Goal: Task Accomplishment & Management: Use online tool/utility

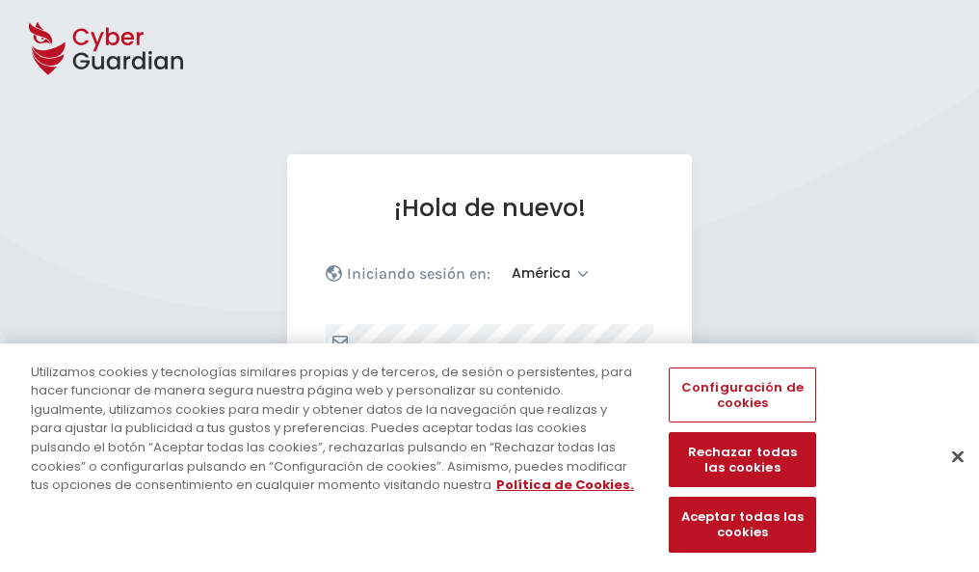
select select "América"
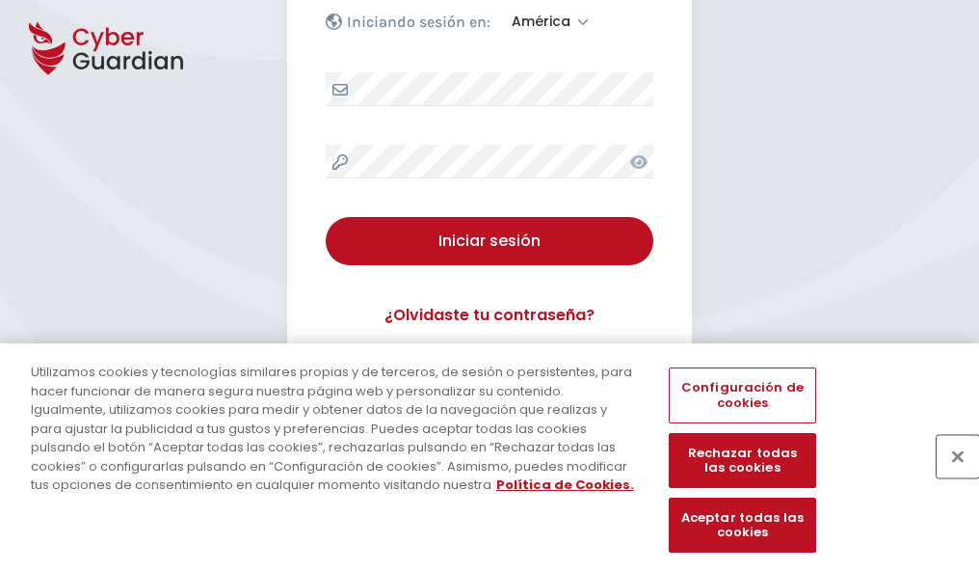
click at [948, 476] on button "Cerrar" at bounding box center [958, 456] width 42 height 42
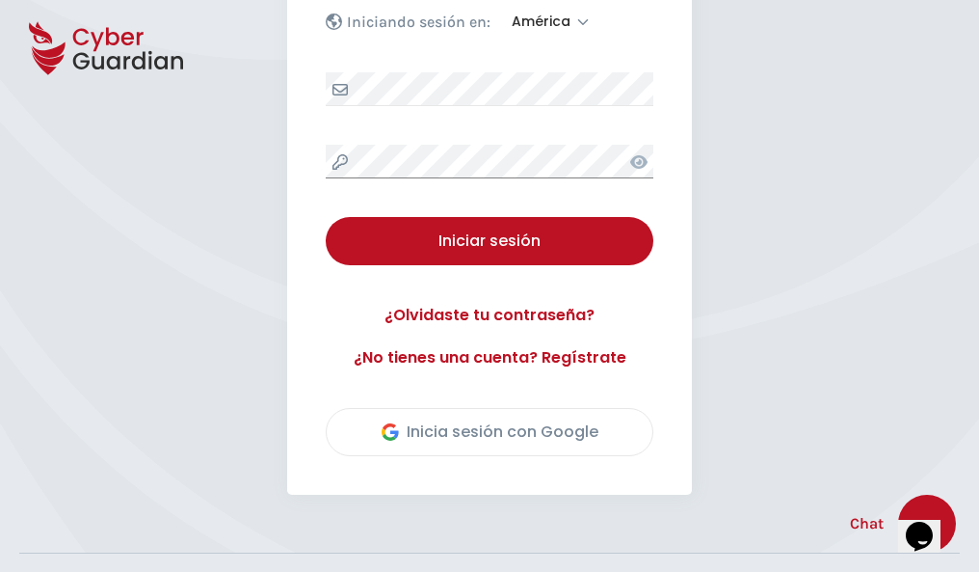
scroll to position [438, 0]
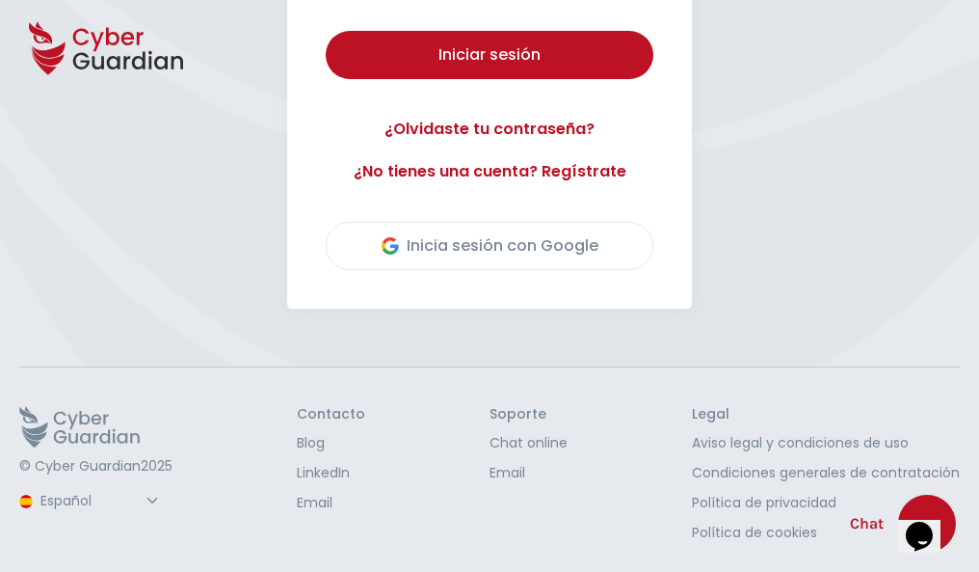
click at [326, 31] on button "Iniciar sesión" at bounding box center [490, 55] width 328 height 48
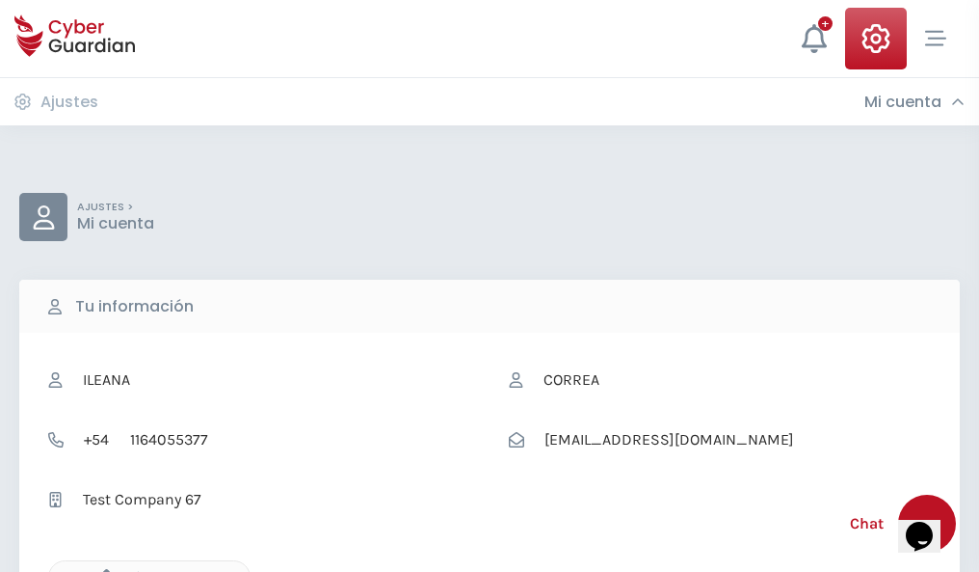
click at [101, 570] on icon "button" at bounding box center [101, 577] width 16 height 16
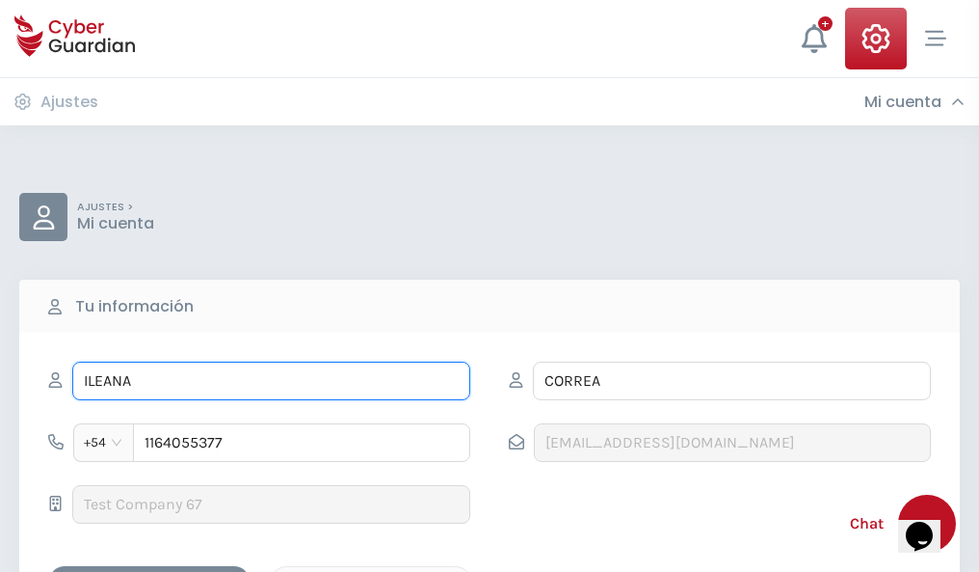
click at [271, 381] on input "ILEANA" at bounding box center [271, 380] width 398 height 39
type input "I"
type input "Eloy"
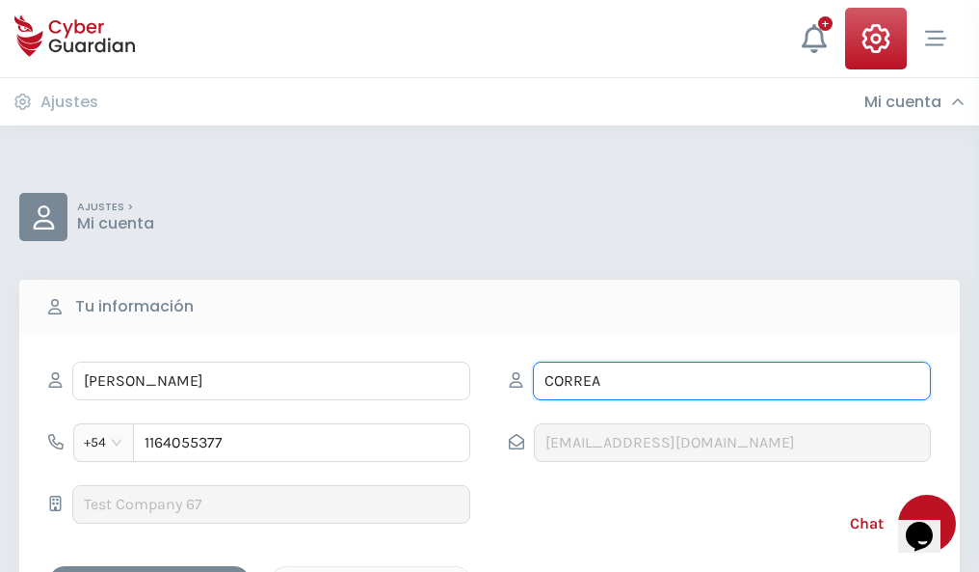
click at [732, 381] on input "CORREA" at bounding box center [732, 380] width 398 height 39
type input "C"
type input "Álvarez"
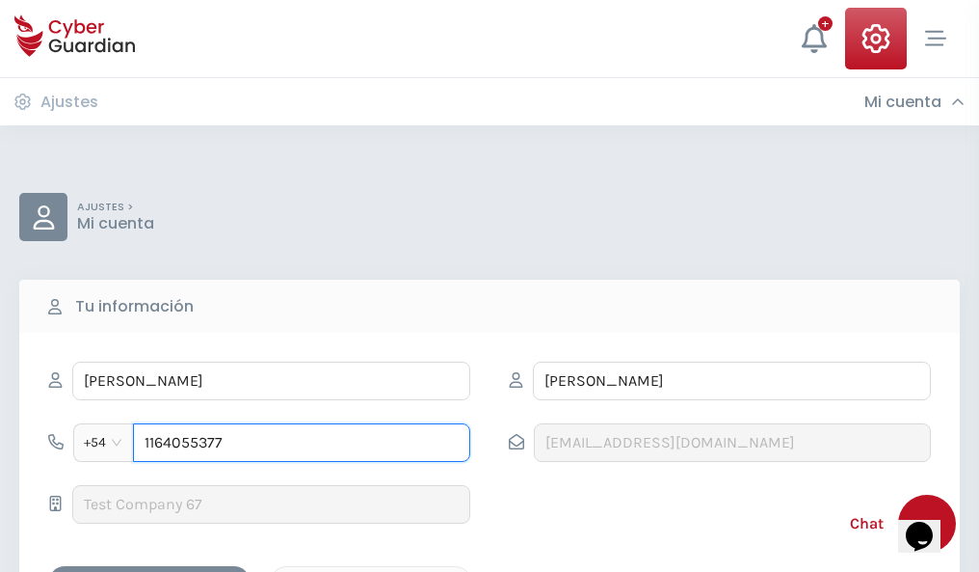
click at [302, 442] on input "1164055377" at bounding box center [301, 442] width 337 height 39
type input "1"
type input "4911658394"
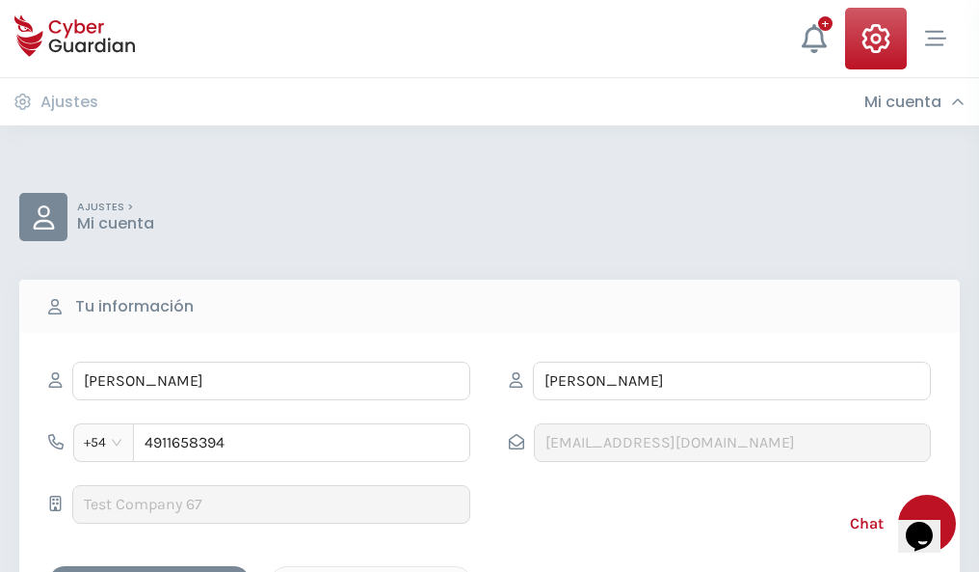
click at [371, 571] on div "Cancelar" at bounding box center [371, 583] width 172 height 24
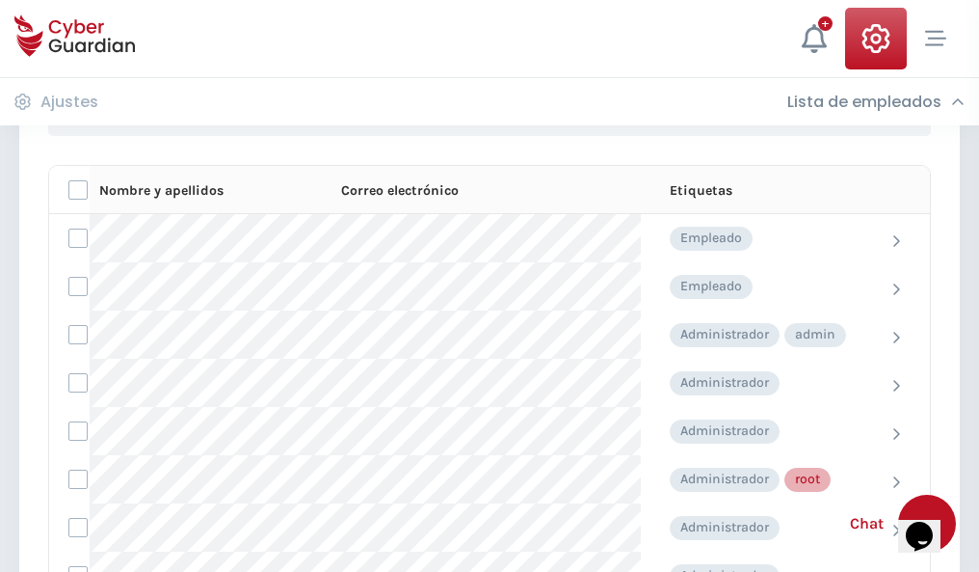
scroll to position [970, 0]
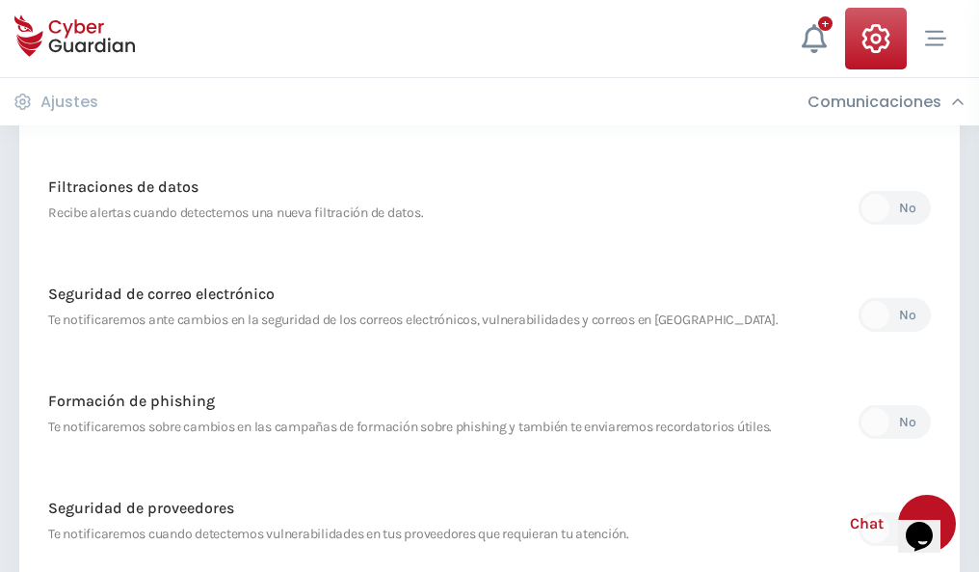
scroll to position [1015, 0]
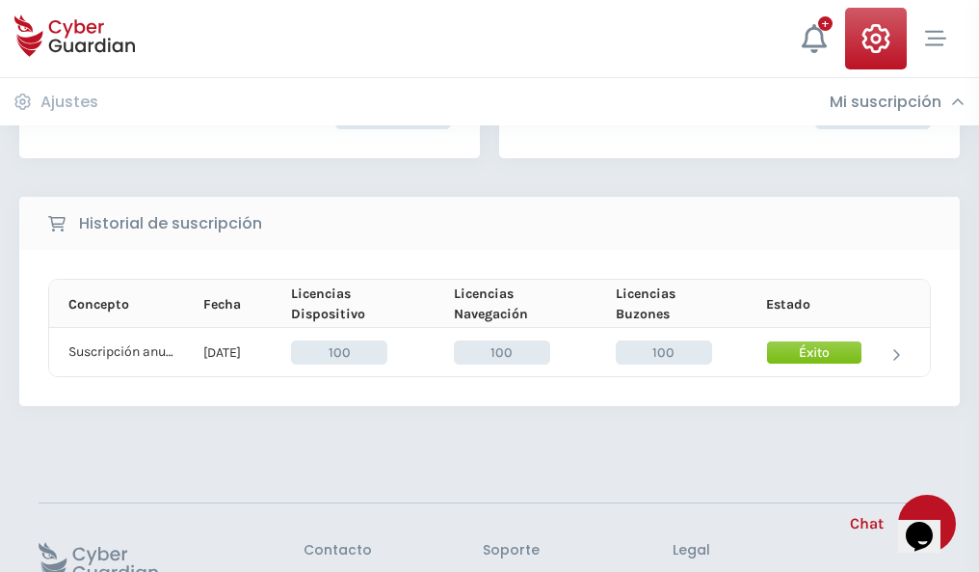
scroll to position [489, 0]
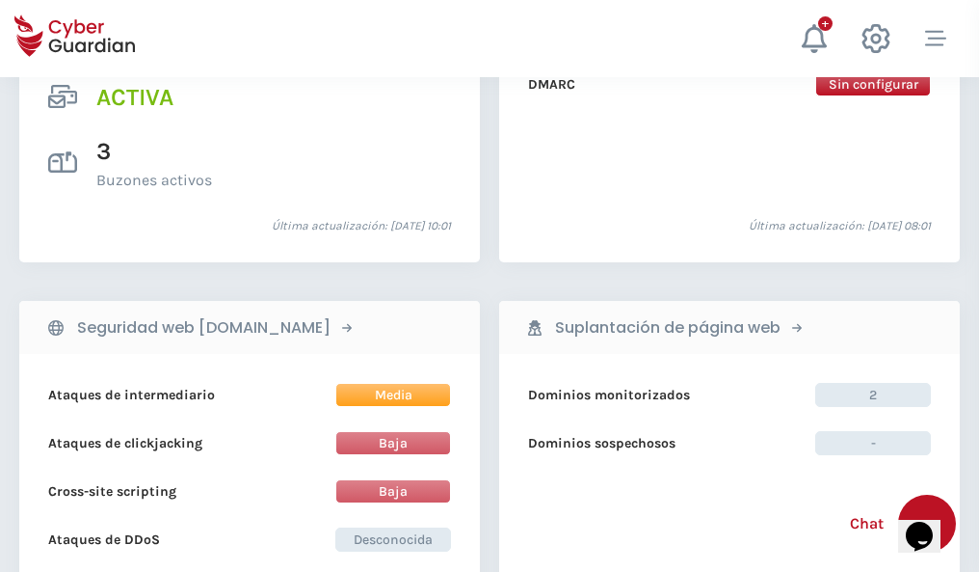
scroll to position [1958, 0]
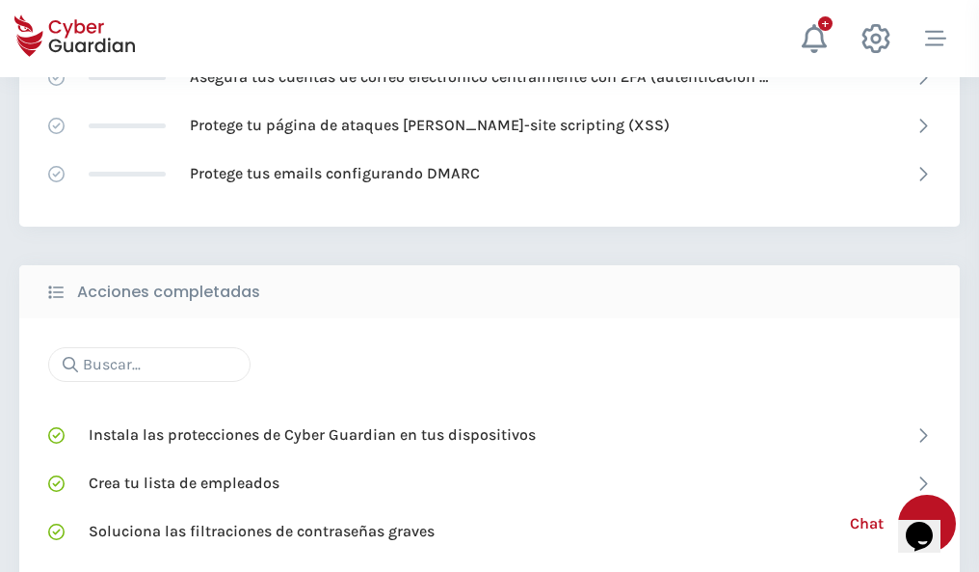
scroll to position [1284, 0]
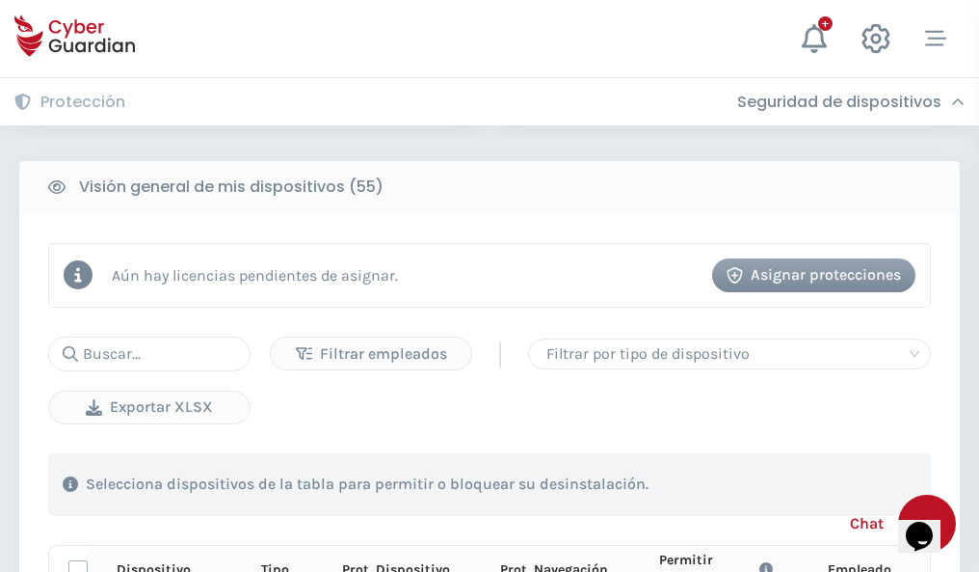
scroll to position [1703, 0]
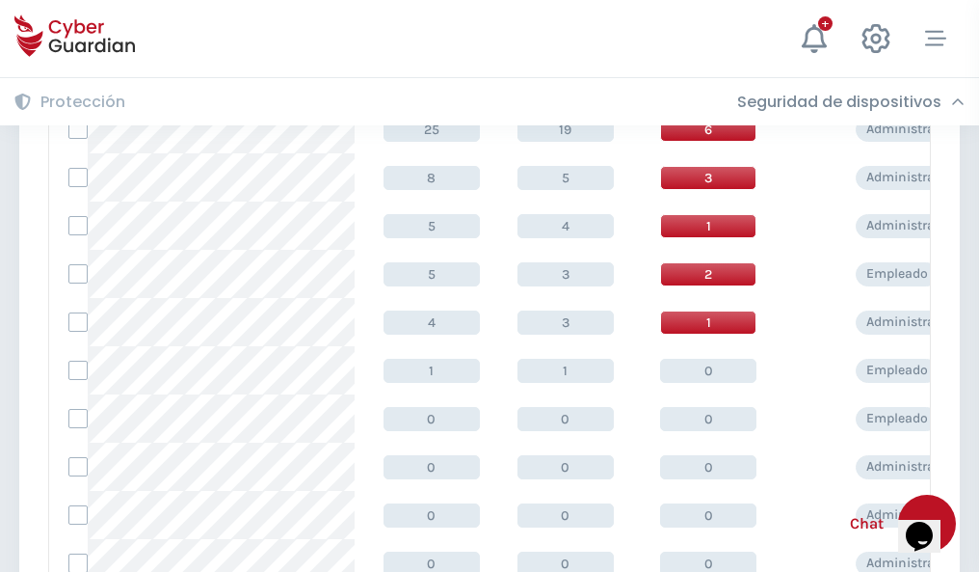
scroll to position [972, 0]
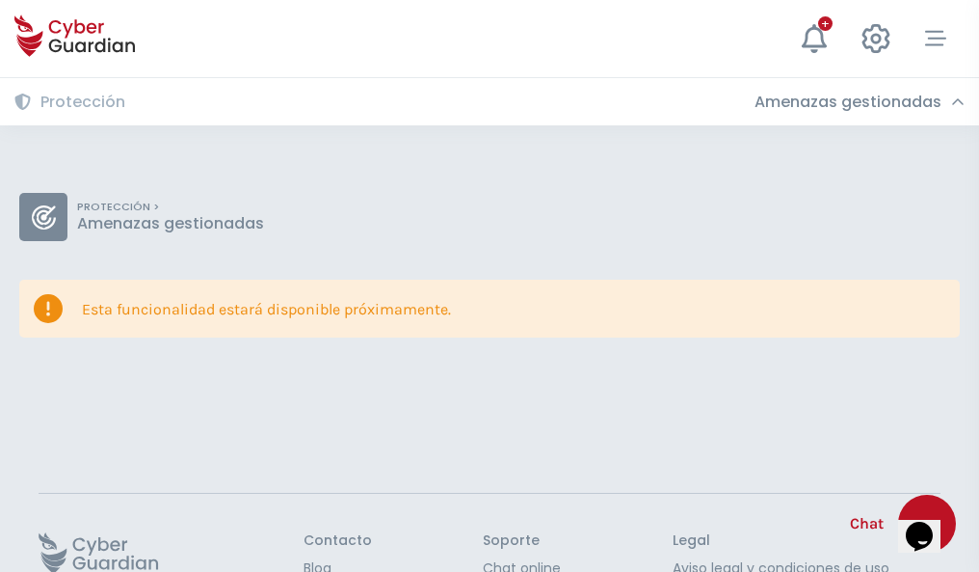
scroll to position [125, 0]
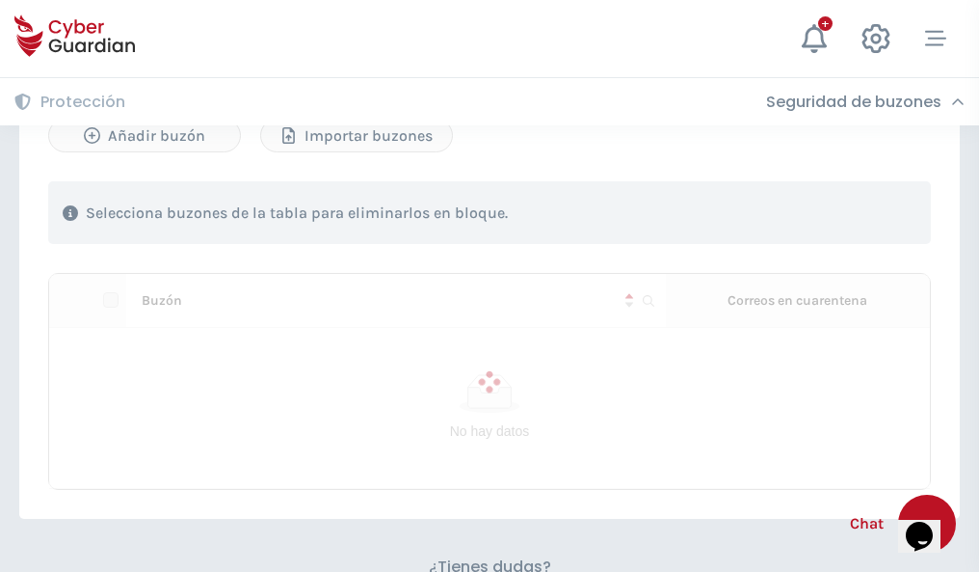
scroll to position [825, 0]
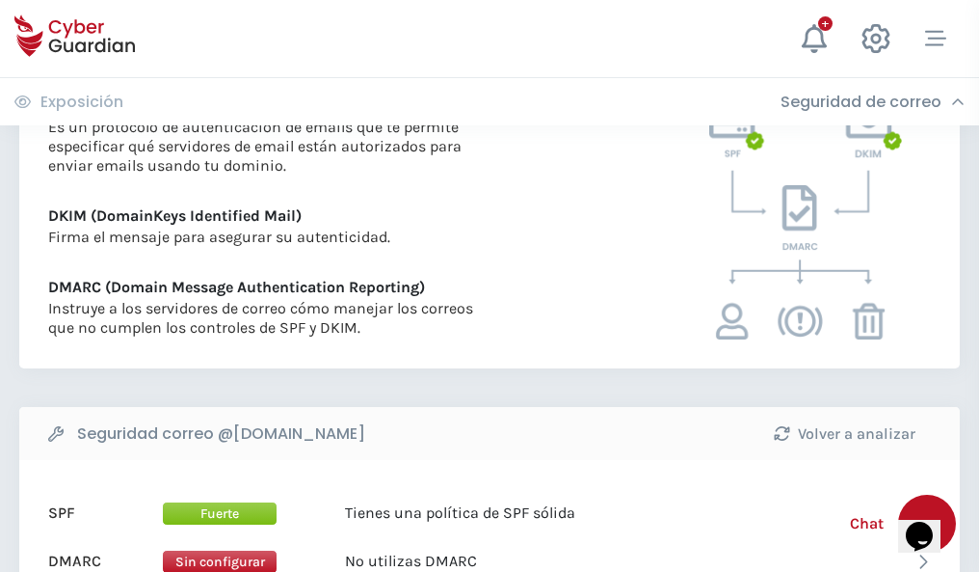
scroll to position [1040, 0]
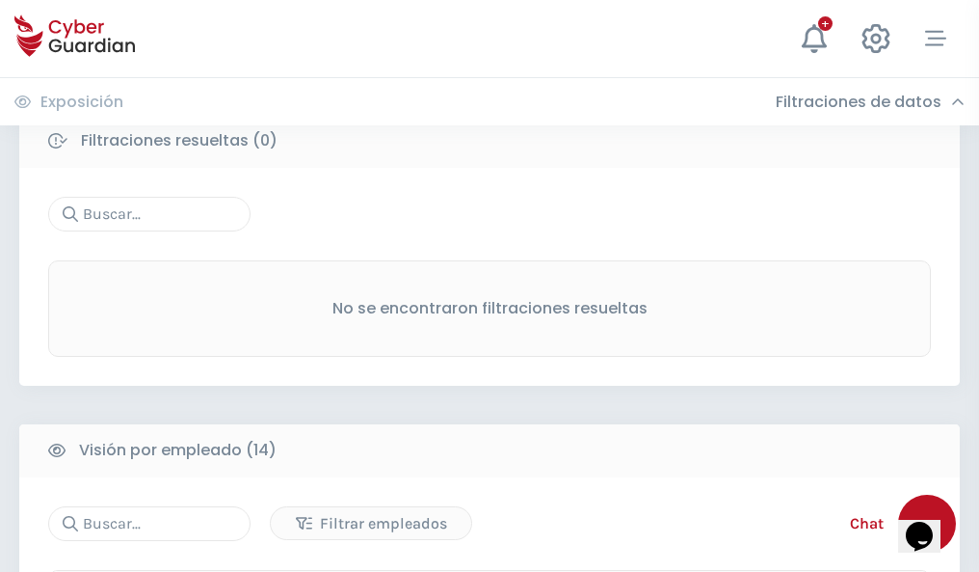
scroll to position [1741, 0]
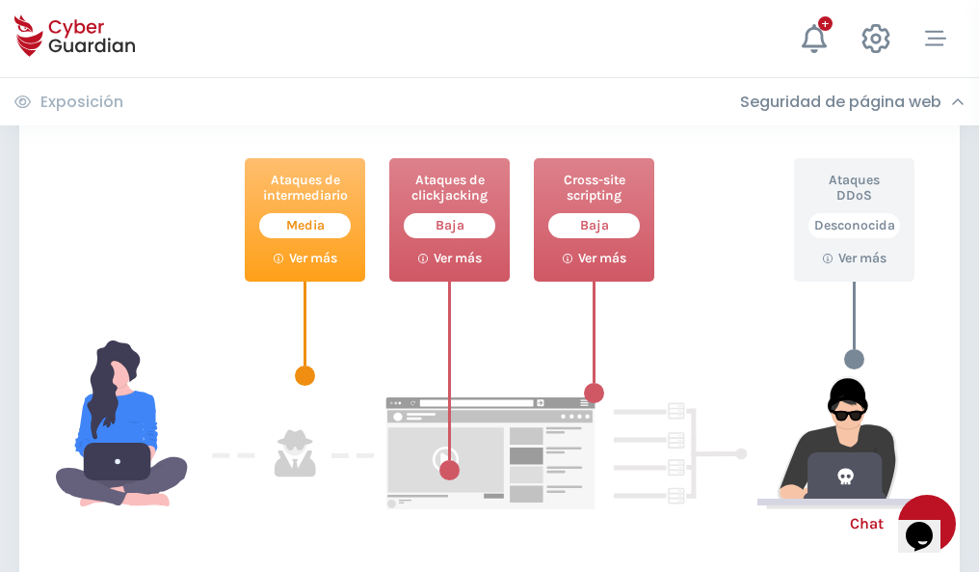
scroll to position [1050, 0]
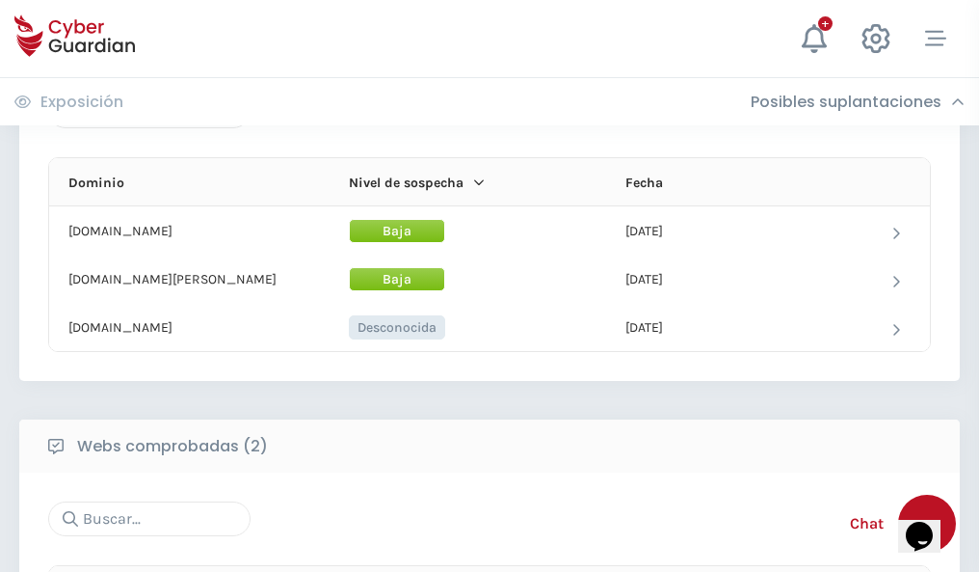
scroll to position [1157, 0]
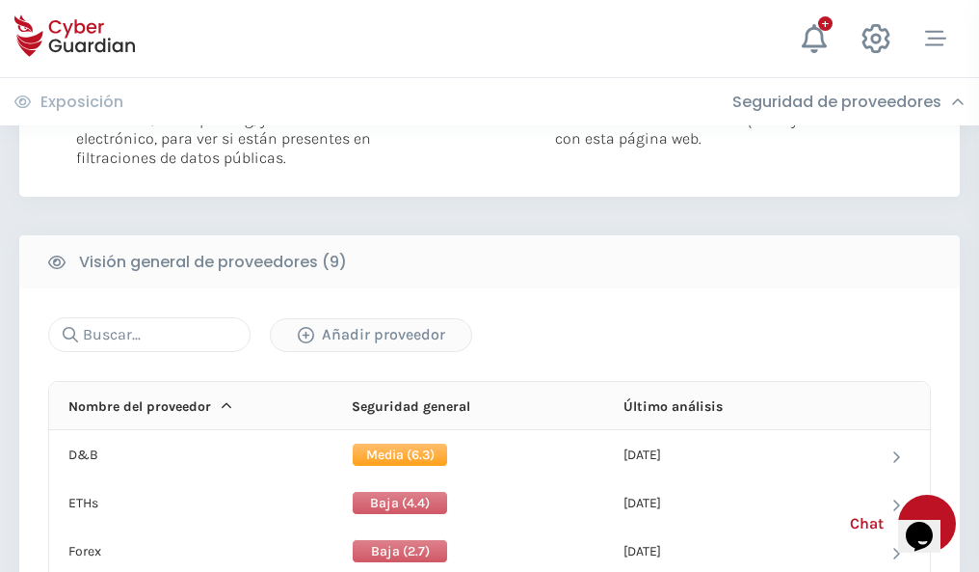
scroll to position [1387, 0]
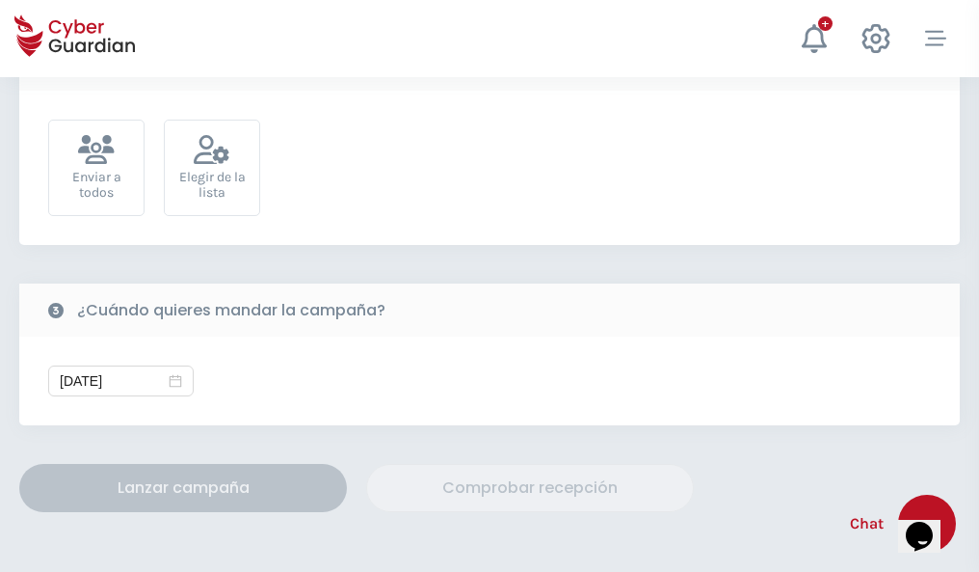
scroll to position [705, 0]
